Goal: Task Accomplishment & Management: Manage account settings

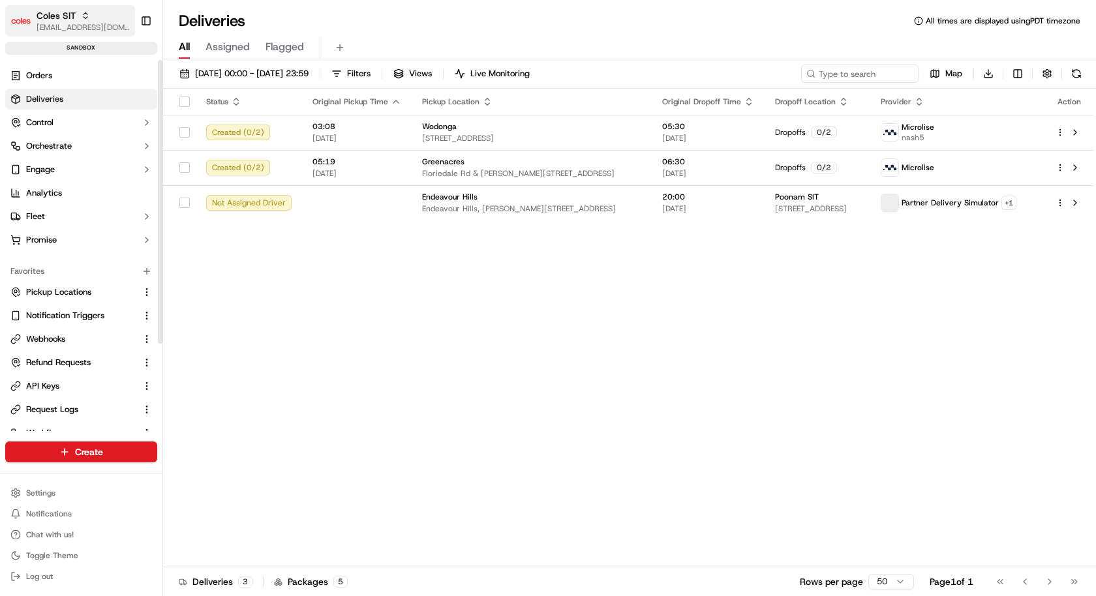
click at [87, 35] on button "Coles SIT kareem@usenash.com" at bounding box center [70, 20] width 130 height 31
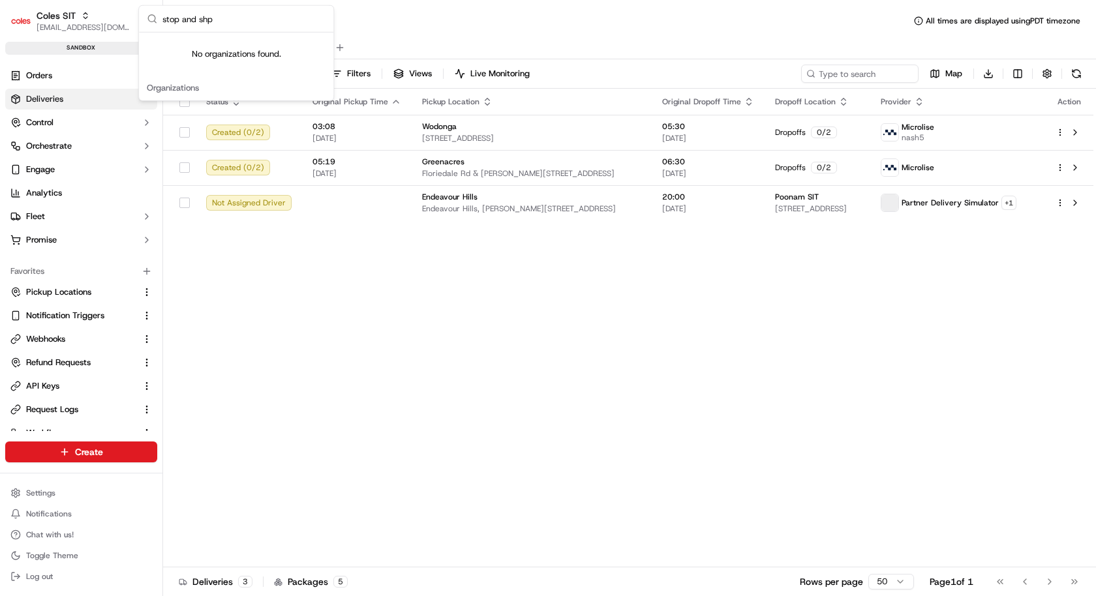
type input "stop and sh"
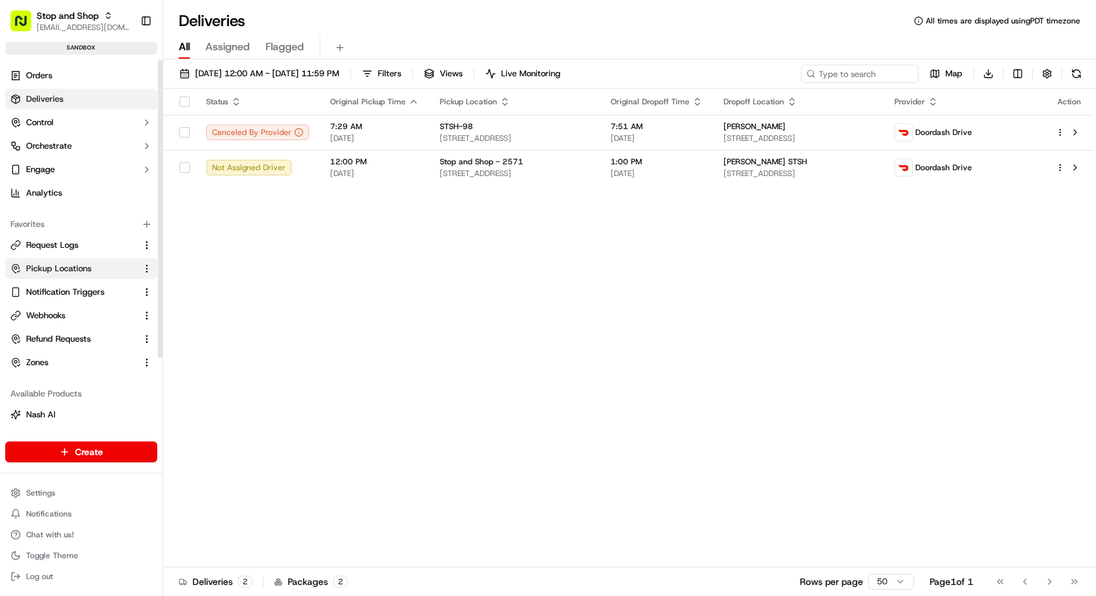
click at [44, 264] on span "Pickup Locations" at bounding box center [58, 269] width 65 height 12
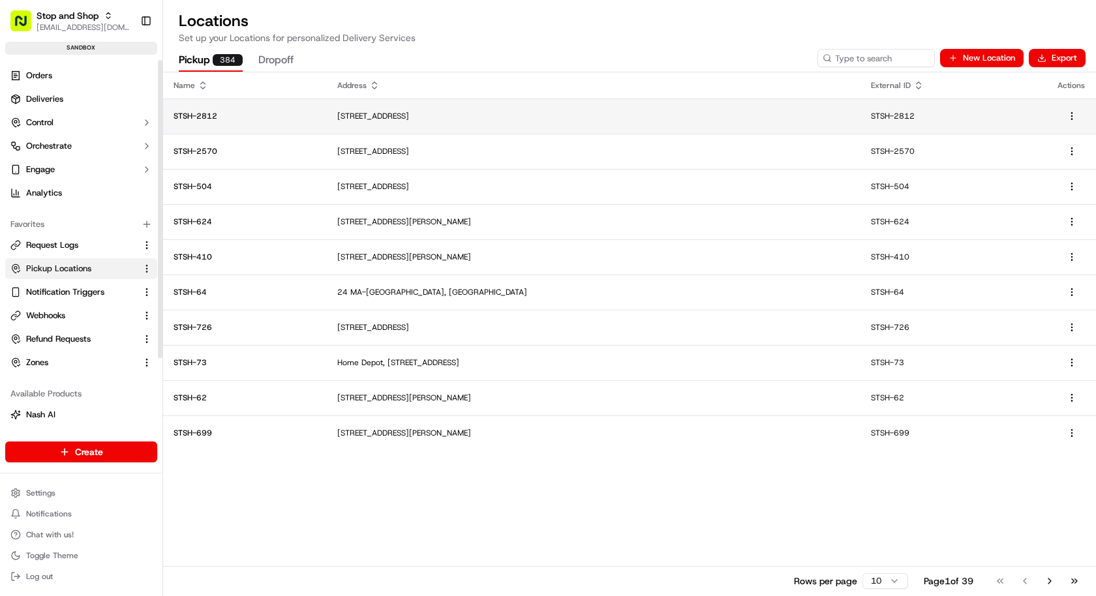
click at [479, 119] on p "[STREET_ADDRESS]" at bounding box center [593, 116] width 513 height 10
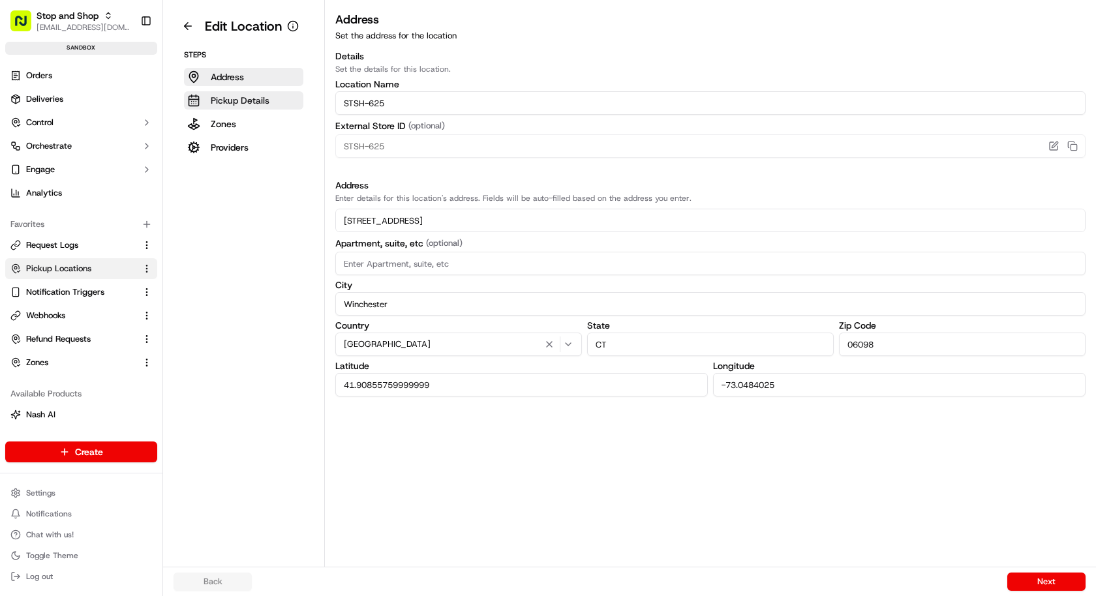
click at [260, 107] on button "Pickup Details" at bounding box center [243, 100] width 119 height 18
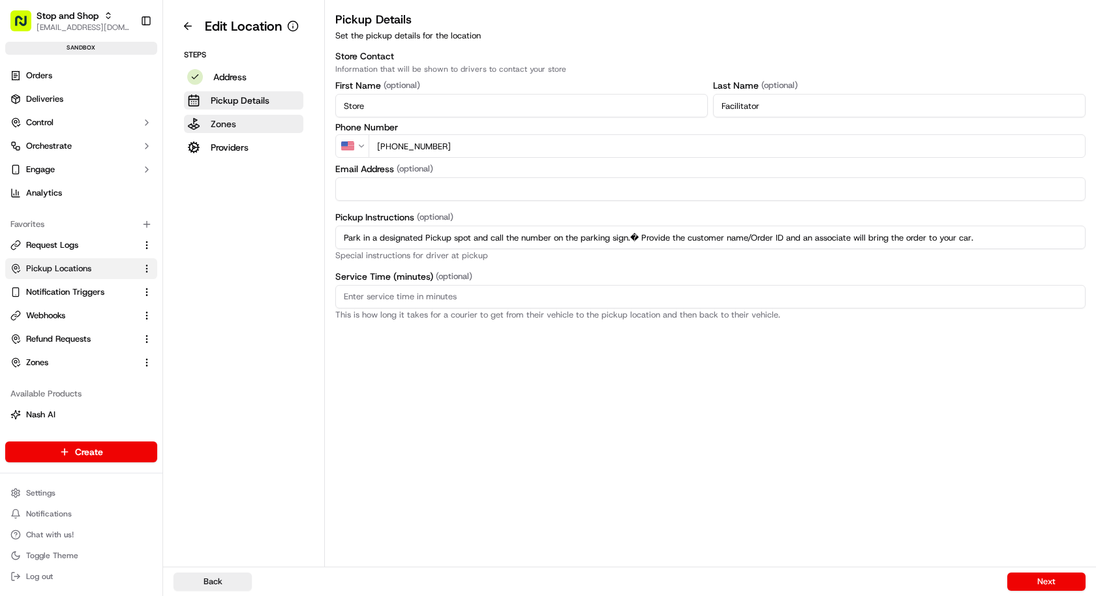
click at [260, 125] on button "Zones" at bounding box center [243, 124] width 119 height 18
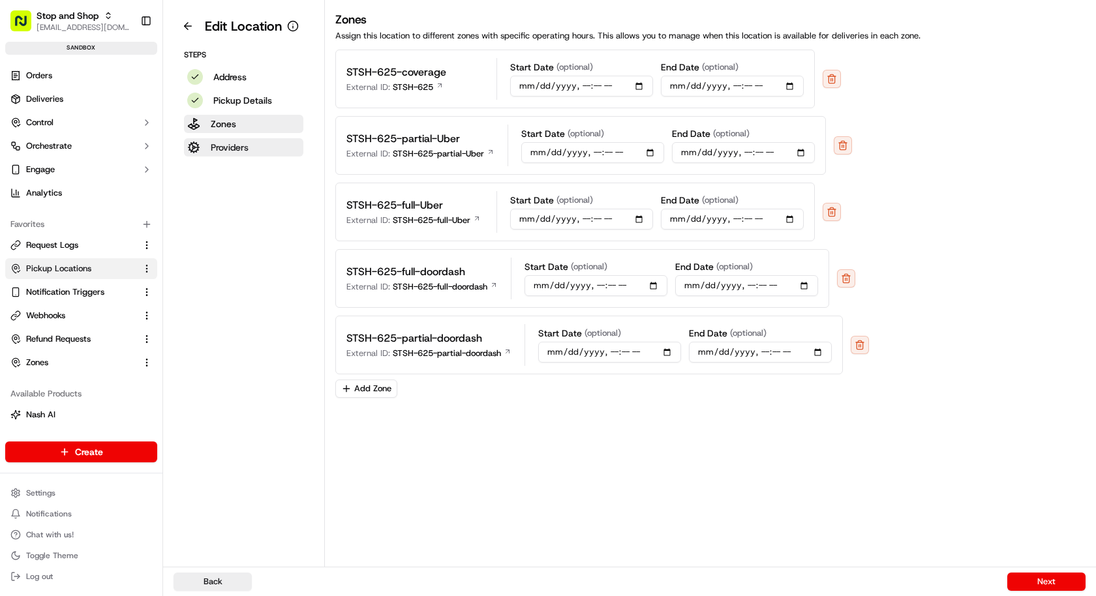
click at [260, 144] on button "Providers" at bounding box center [243, 147] width 119 height 18
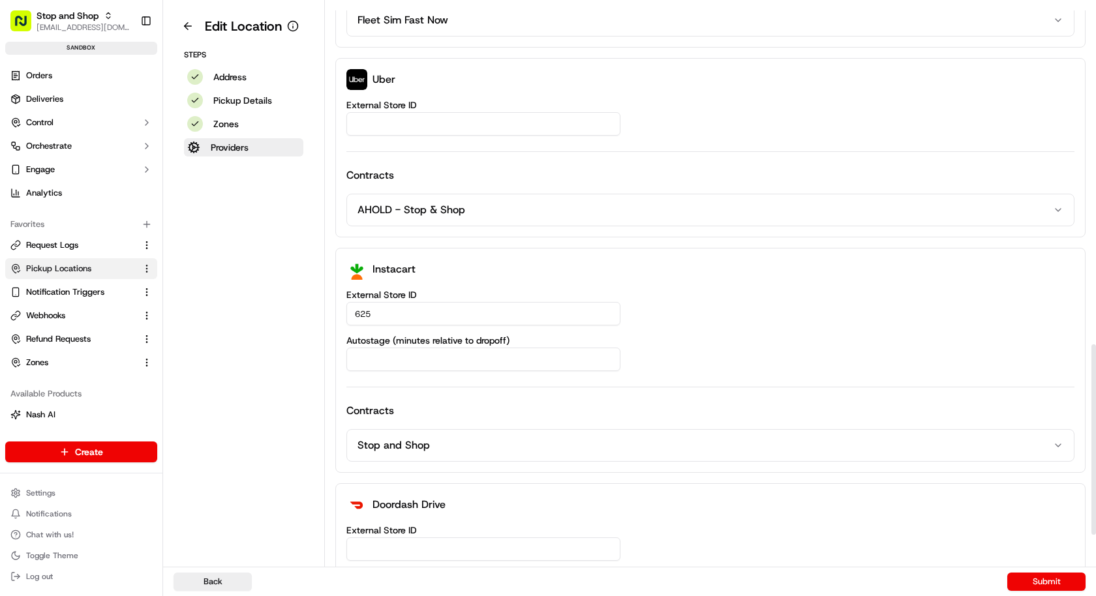
scroll to position [1101, 0]
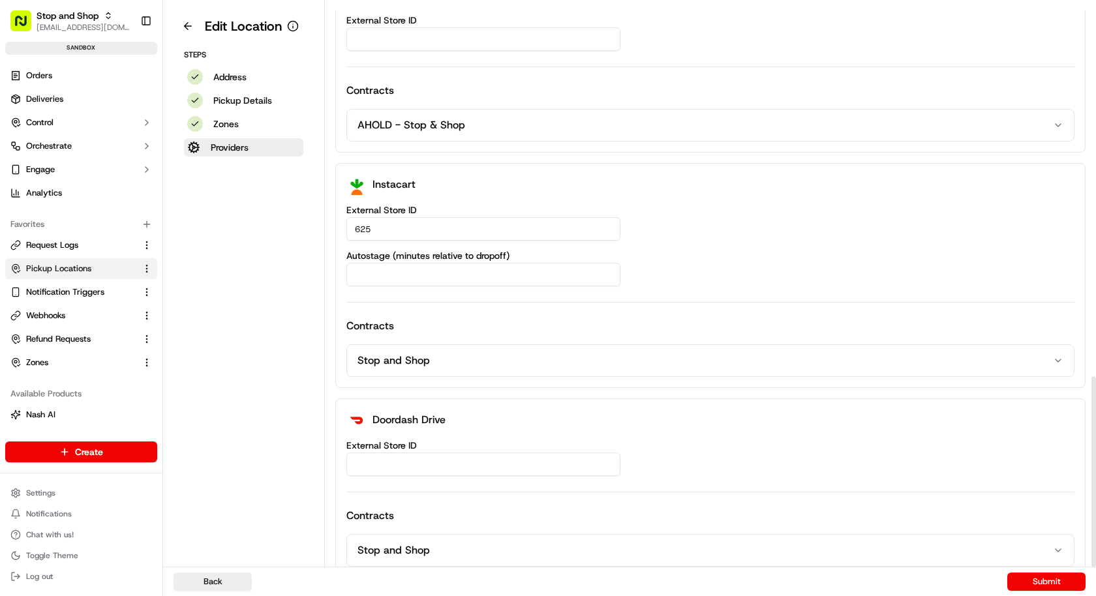
click at [412, 453] on input "External Store ID" at bounding box center [483, 464] width 274 height 23
click at [470, 535] on button "Stop and Shop" at bounding box center [710, 550] width 727 height 31
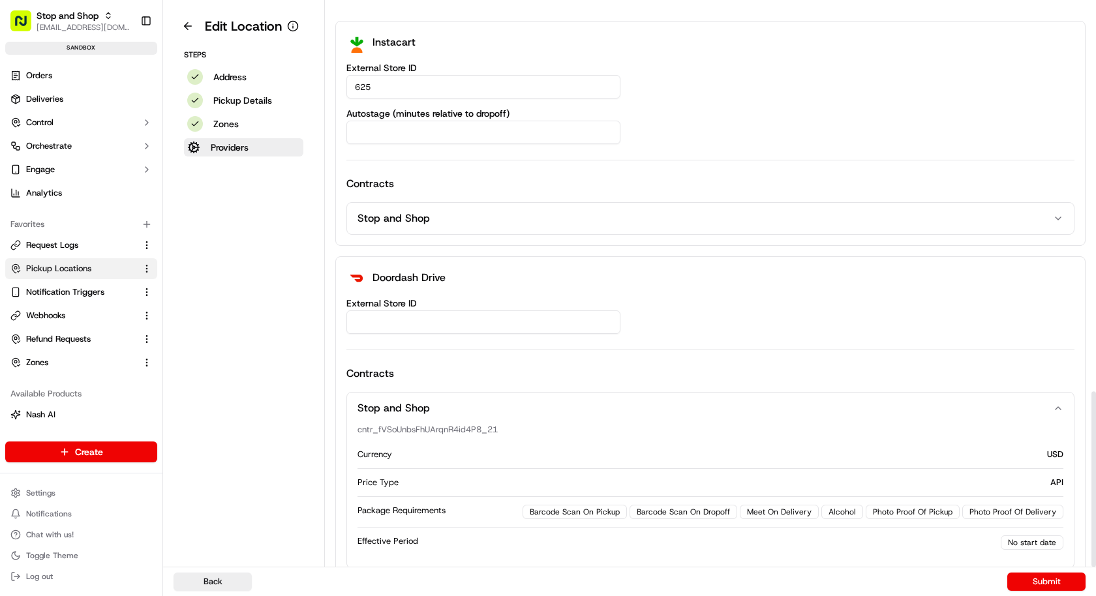
click at [438, 311] on input "External Store ID" at bounding box center [483, 322] width 274 height 23
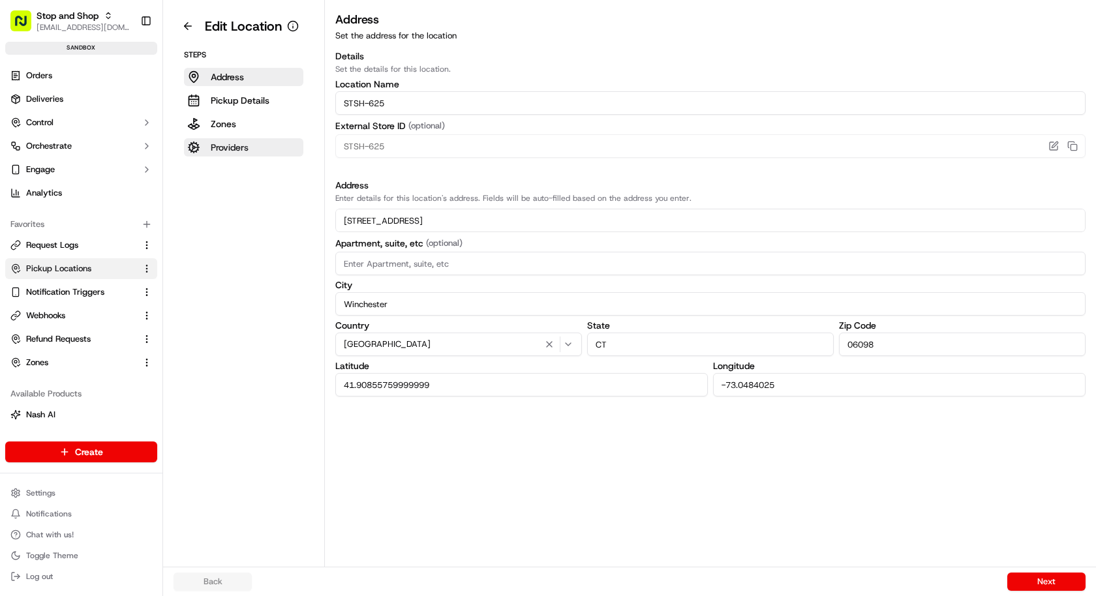
click at [268, 151] on button "Providers" at bounding box center [243, 147] width 119 height 18
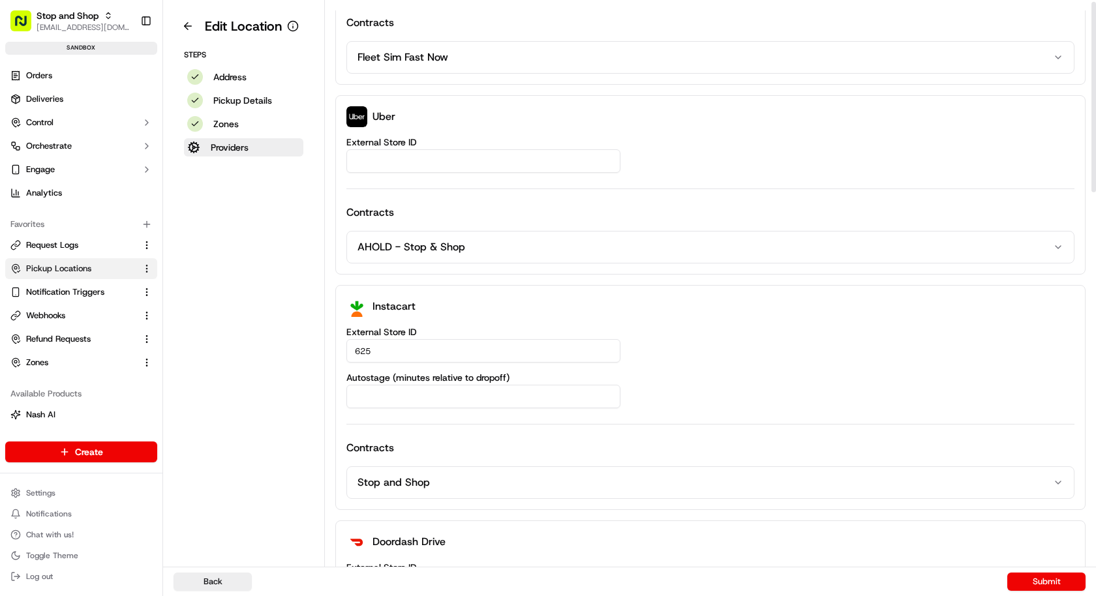
scroll to position [1101, 0]
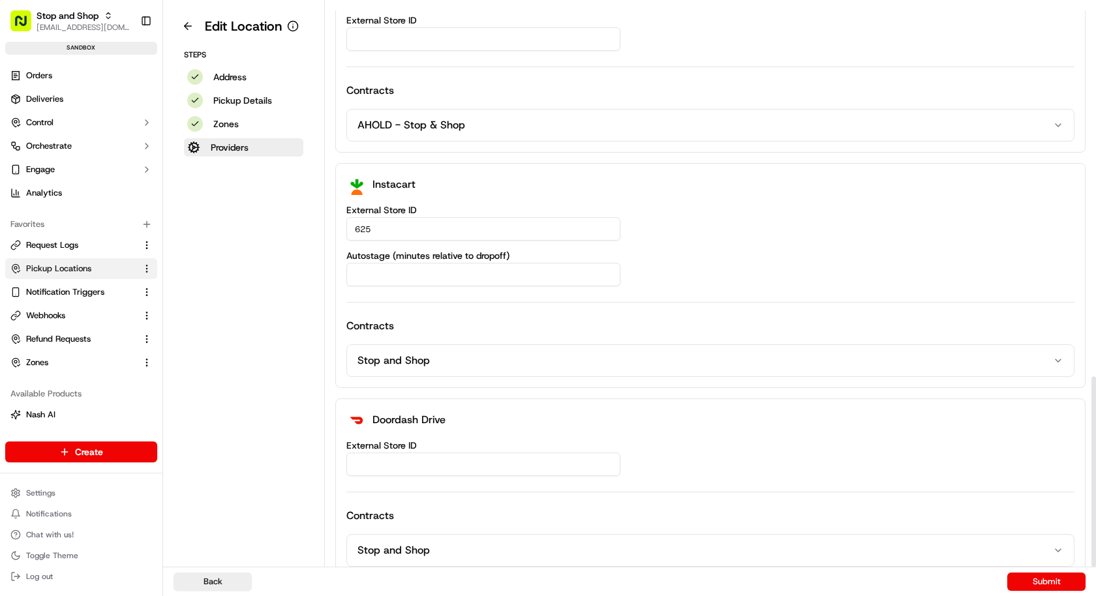
click at [418, 465] on input "External Store ID" at bounding box center [483, 464] width 274 height 23
click at [1045, 582] on button "Submit" at bounding box center [1046, 582] width 78 height 18
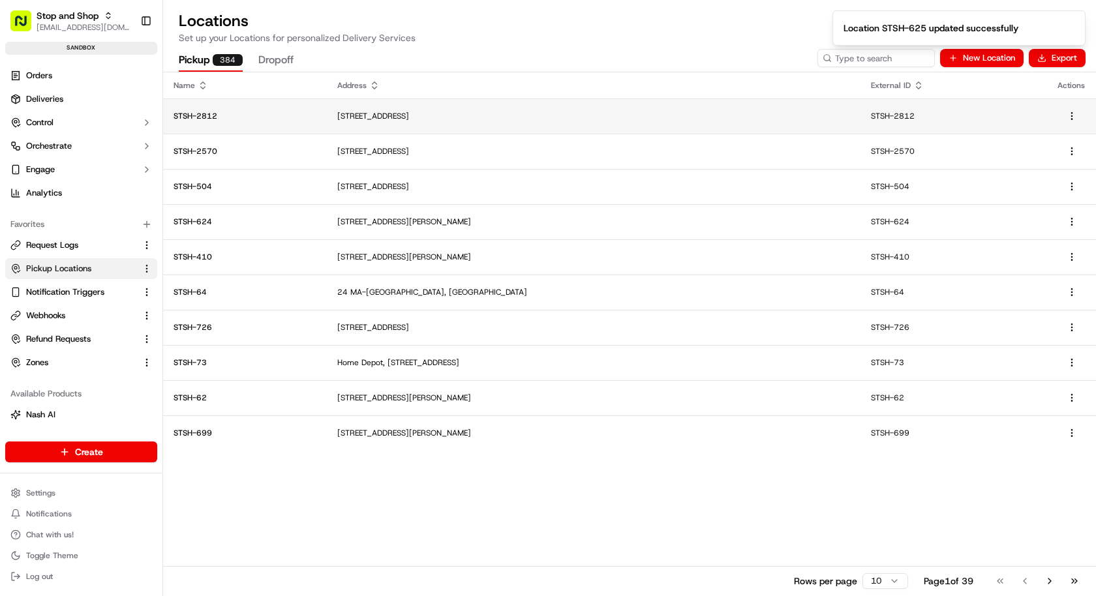
click at [497, 115] on p "[STREET_ADDRESS]" at bounding box center [593, 116] width 513 height 10
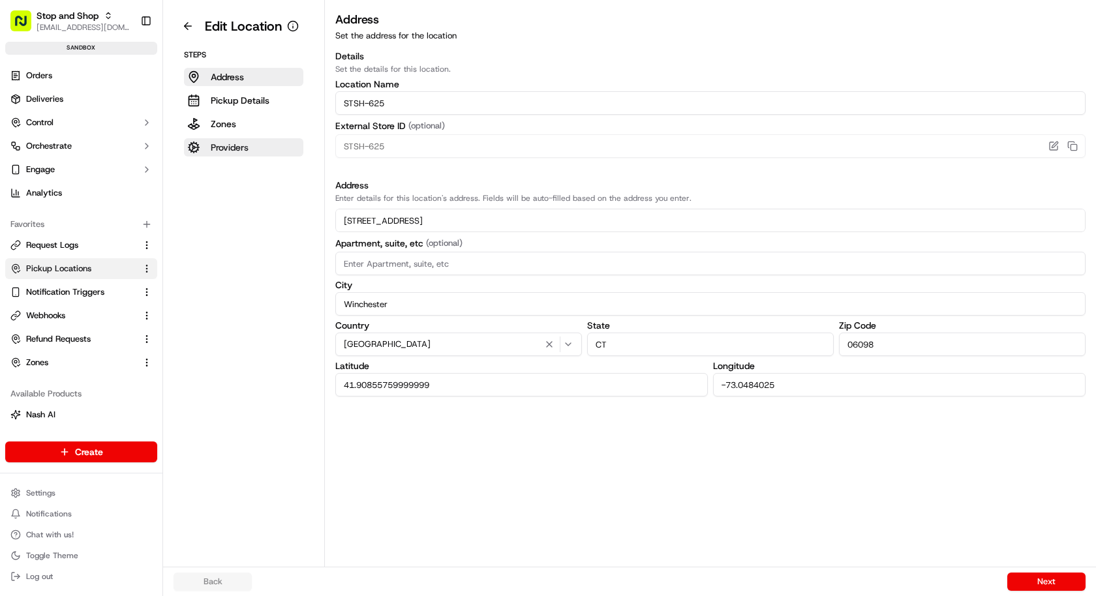
click at [250, 147] on button "Providers" at bounding box center [243, 147] width 119 height 18
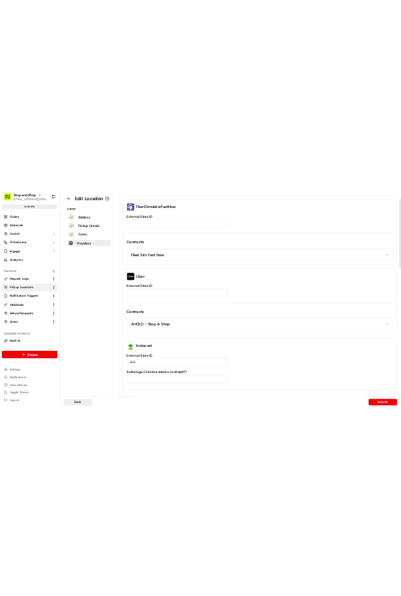
scroll to position [1101, 0]
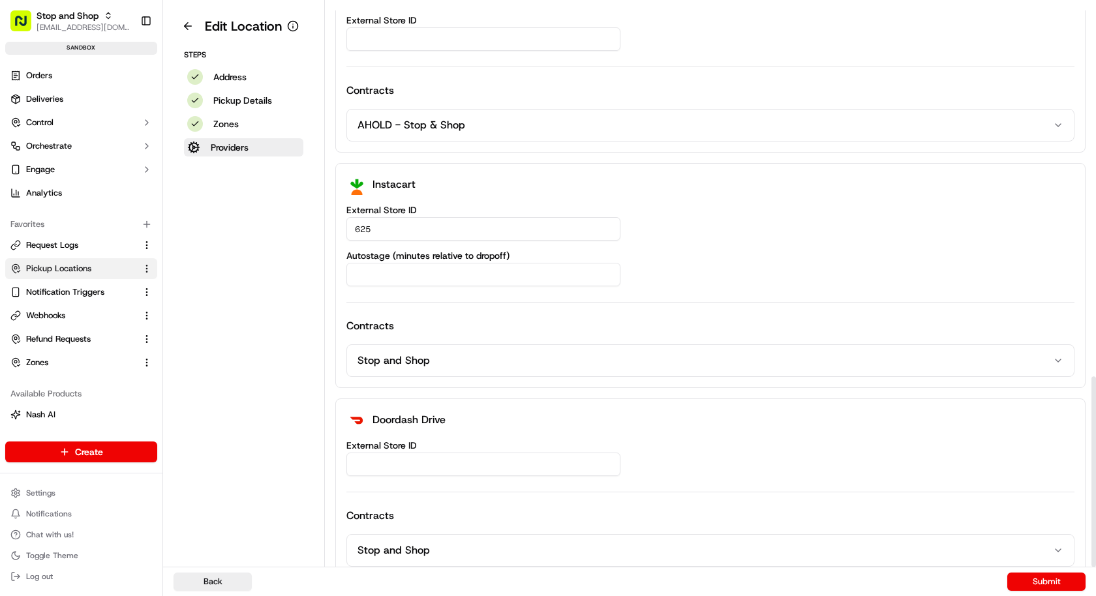
click at [493, 427] on div "Doordash Drive External Store ID Contracts Stop and Shop" at bounding box center [710, 488] width 750 height 179
click at [491, 453] on input "External Store ID" at bounding box center [483, 464] width 274 height 23
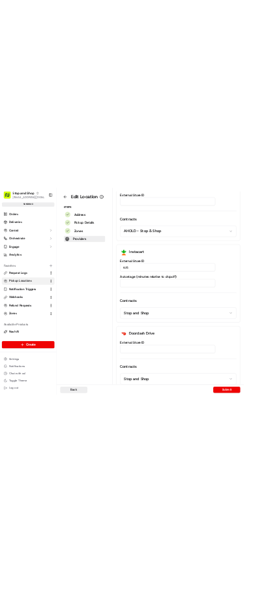
scroll to position [0, 0]
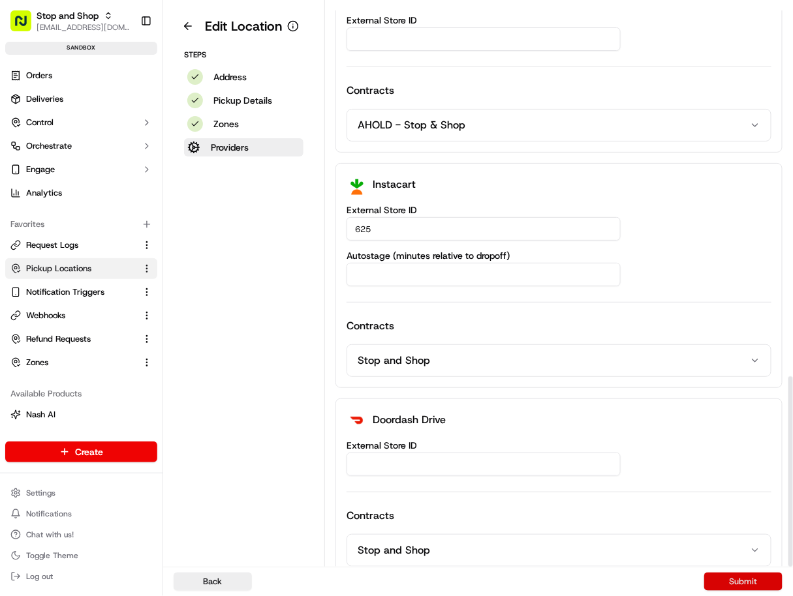
click at [759, 579] on button "Submit" at bounding box center [743, 582] width 78 height 18
